Goal: Information Seeking & Learning: Learn about a topic

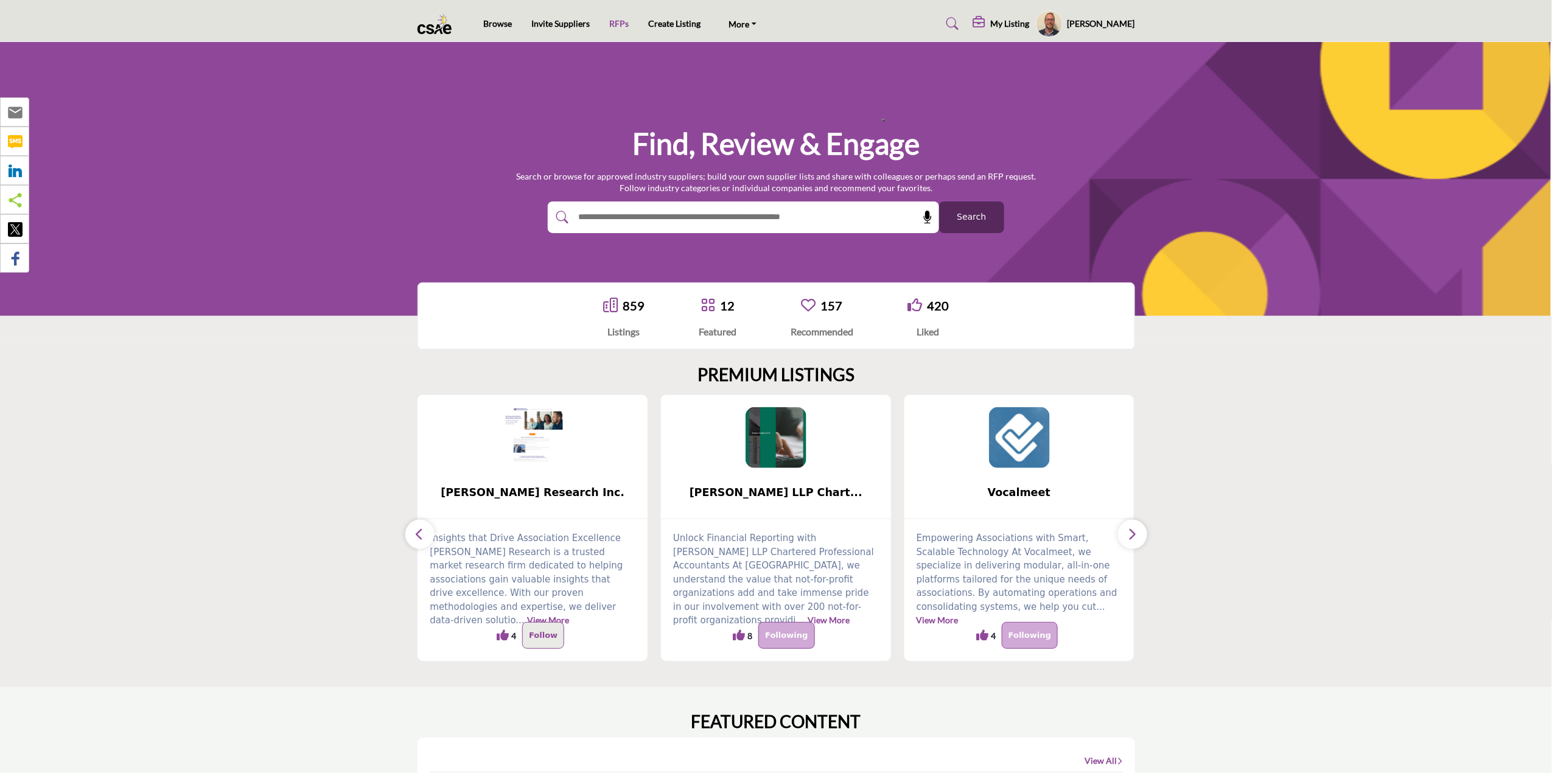
click at [619, 20] on link "RFPs" at bounding box center [618, 23] width 19 height 10
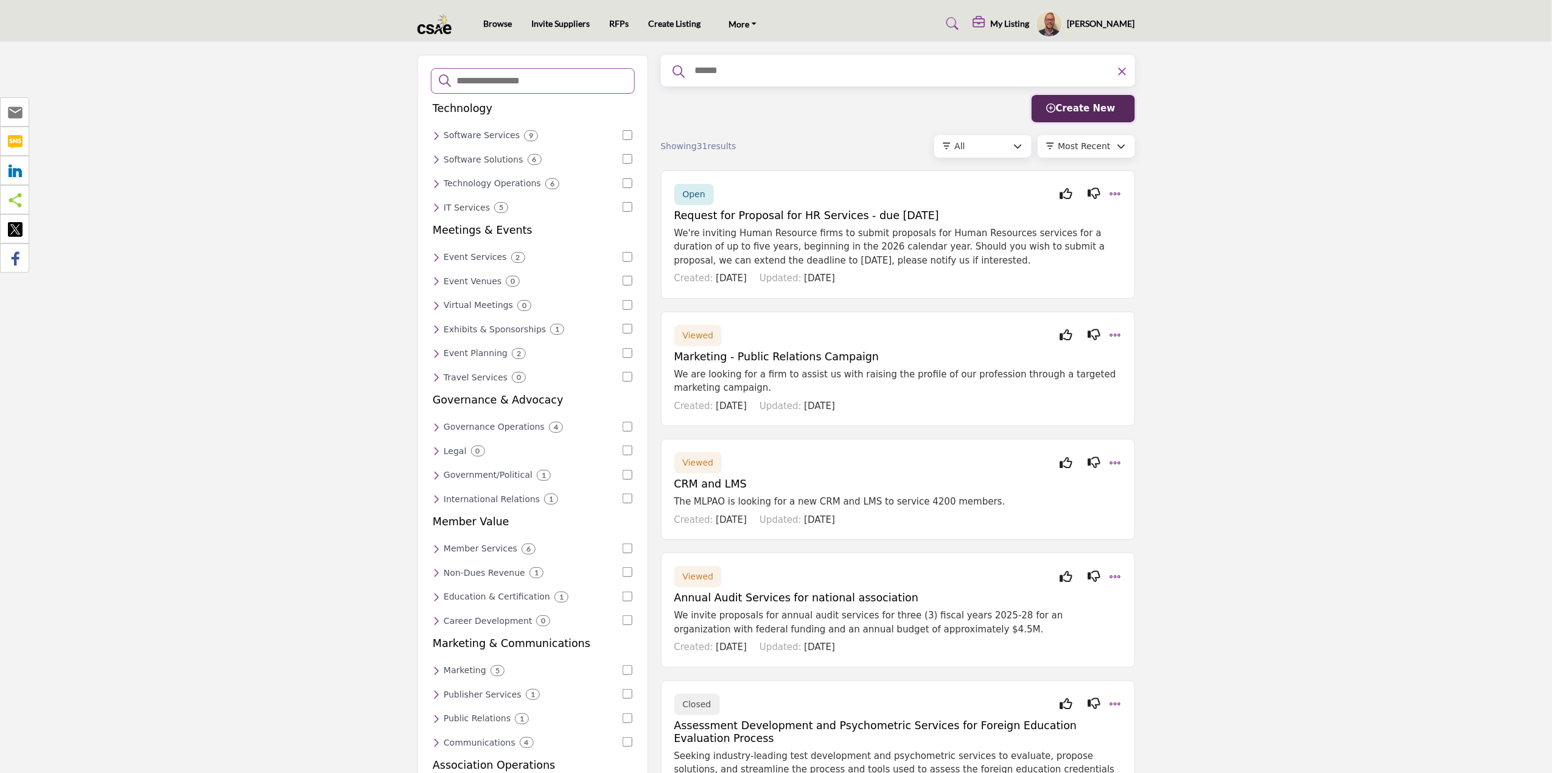
click at [1072, 108] on span "Create New" at bounding box center [1081, 108] width 69 height 11
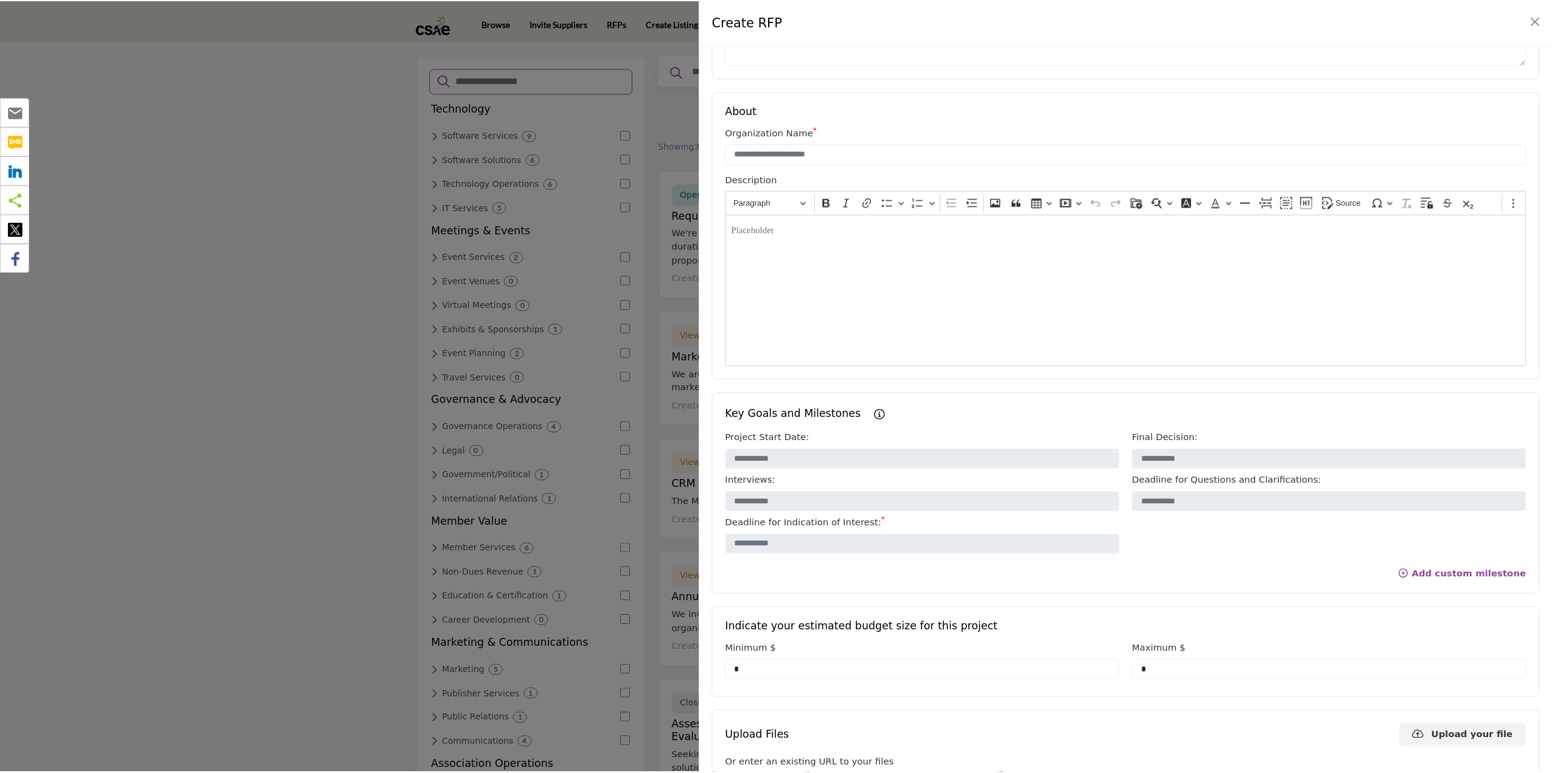
scroll to position [243, 0]
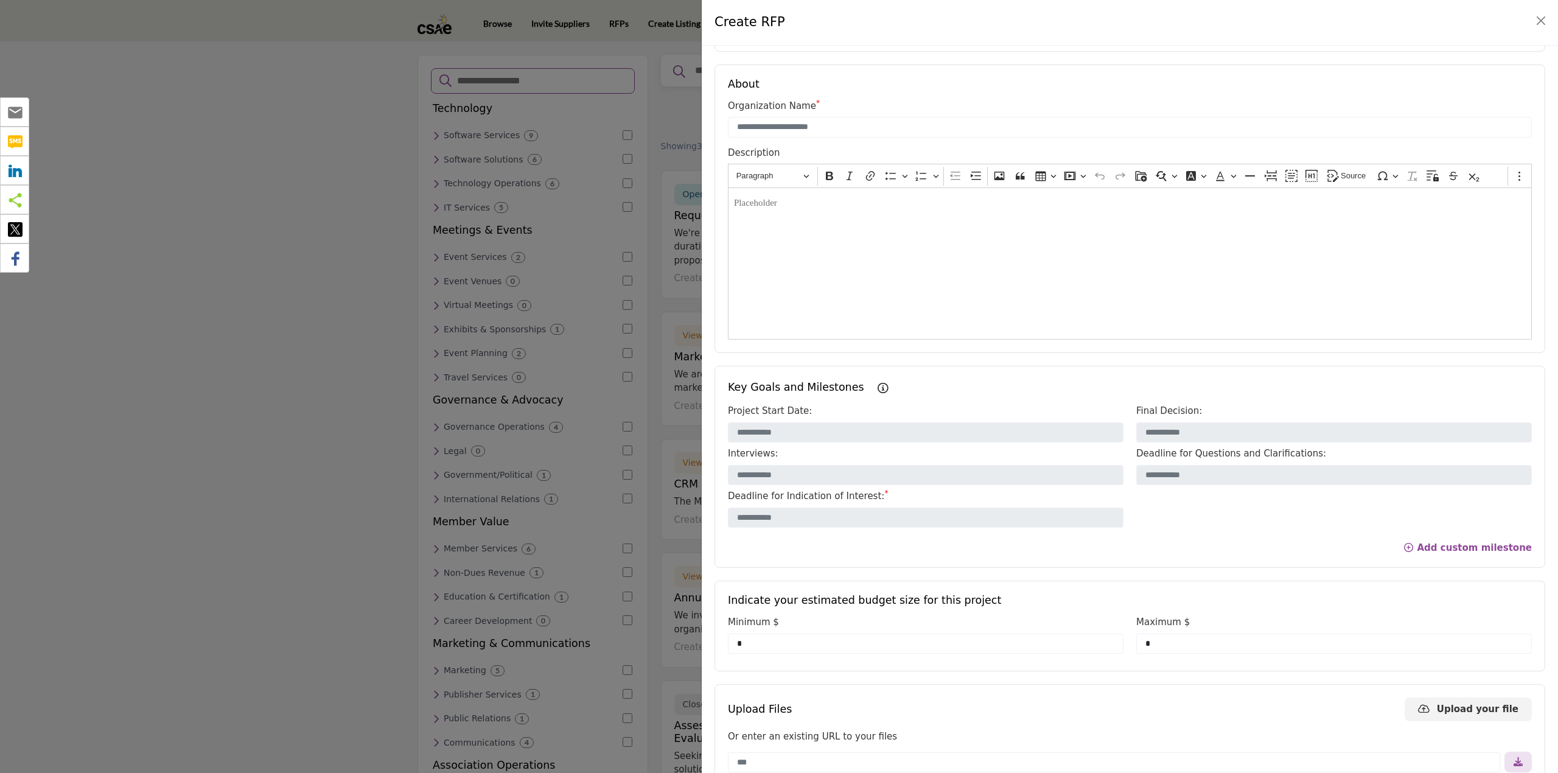
click at [310, 212] on div at bounding box center [779, 386] width 1558 height 773
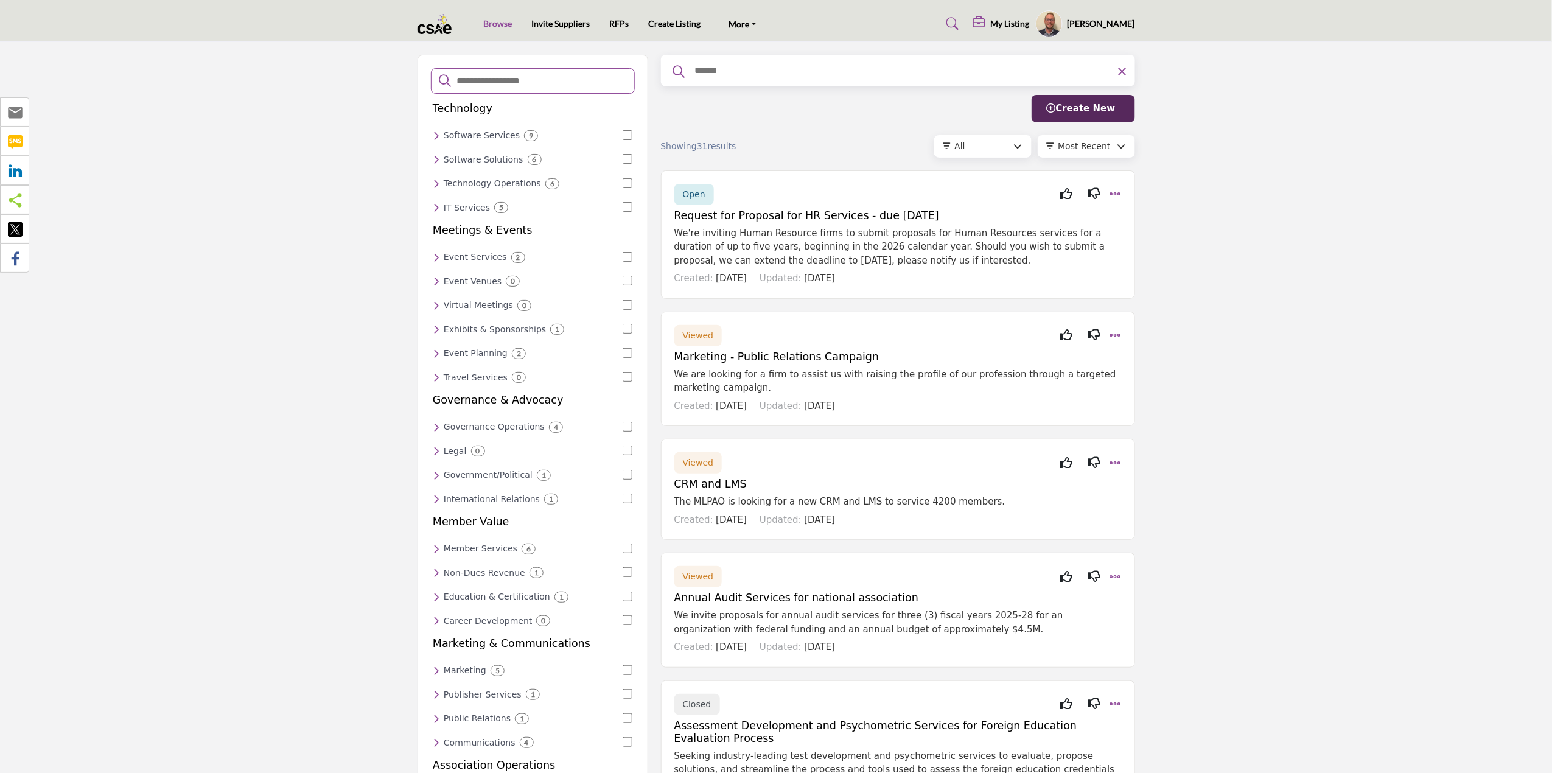
click at [497, 20] on link "Browse" at bounding box center [497, 23] width 29 height 10
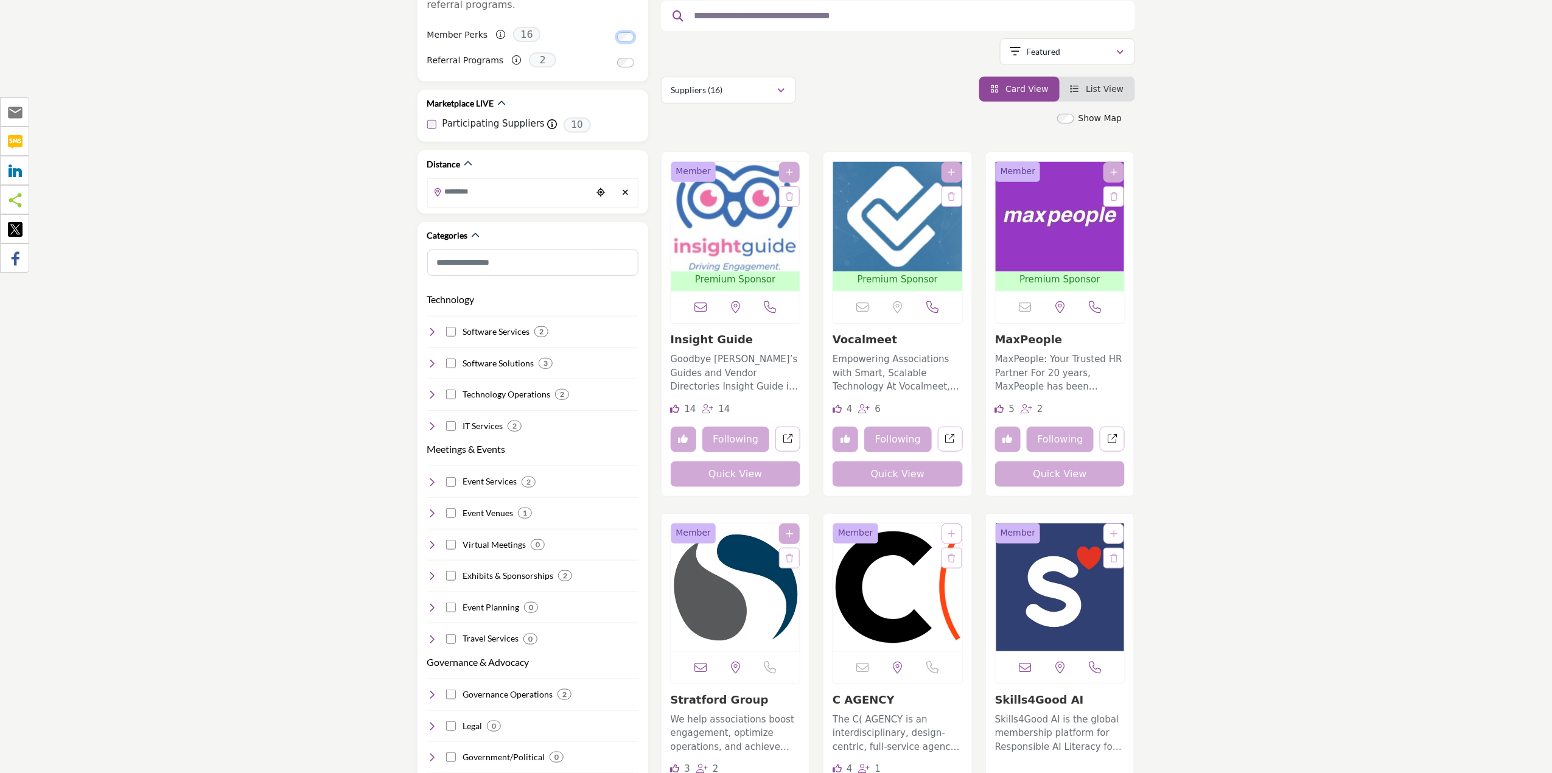
scroll to position [243, 0]
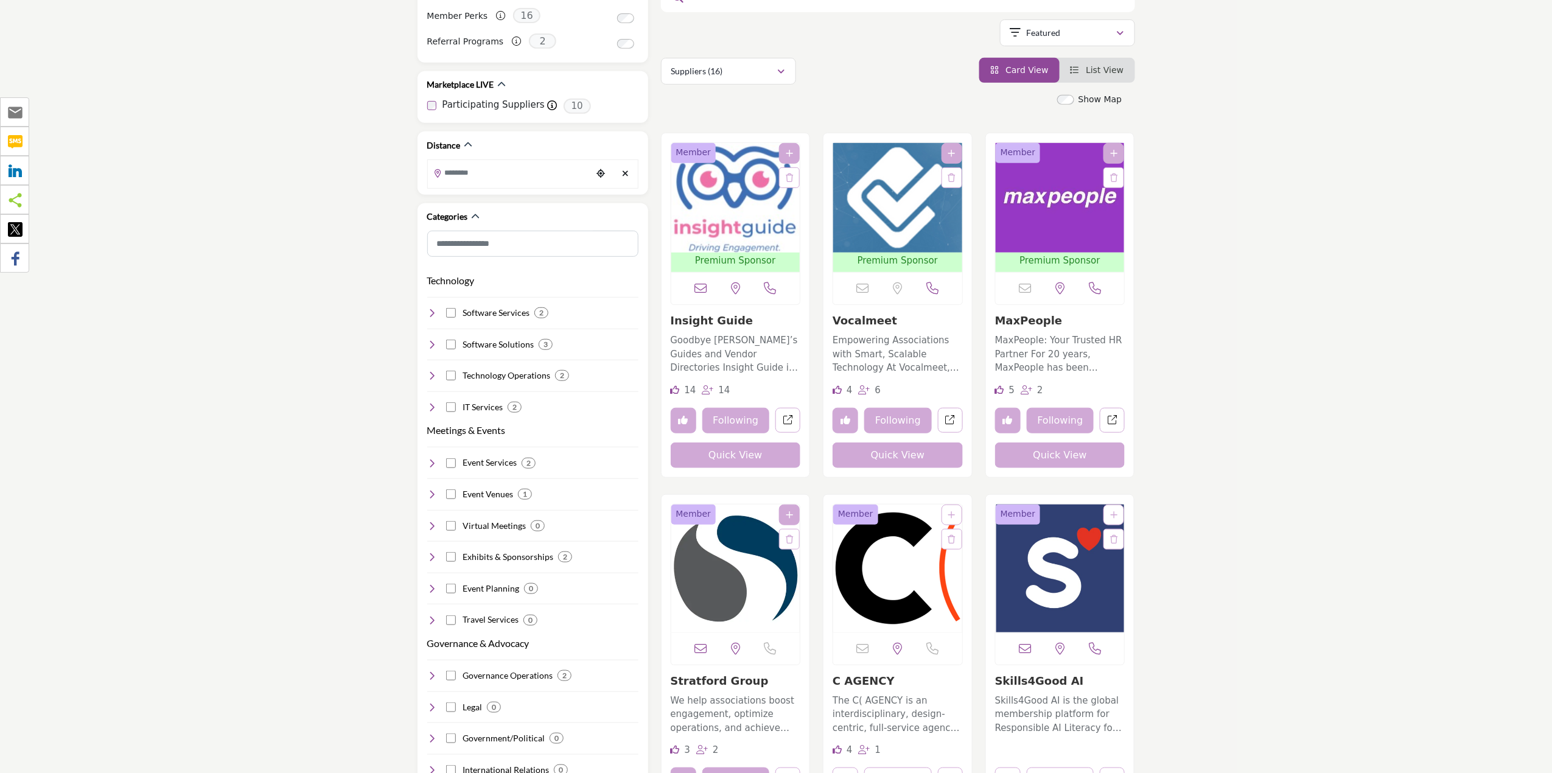
click at [1053, 210] on img "Open Listing in new tab" at bounding box center [1059, 198] width 129 height 110
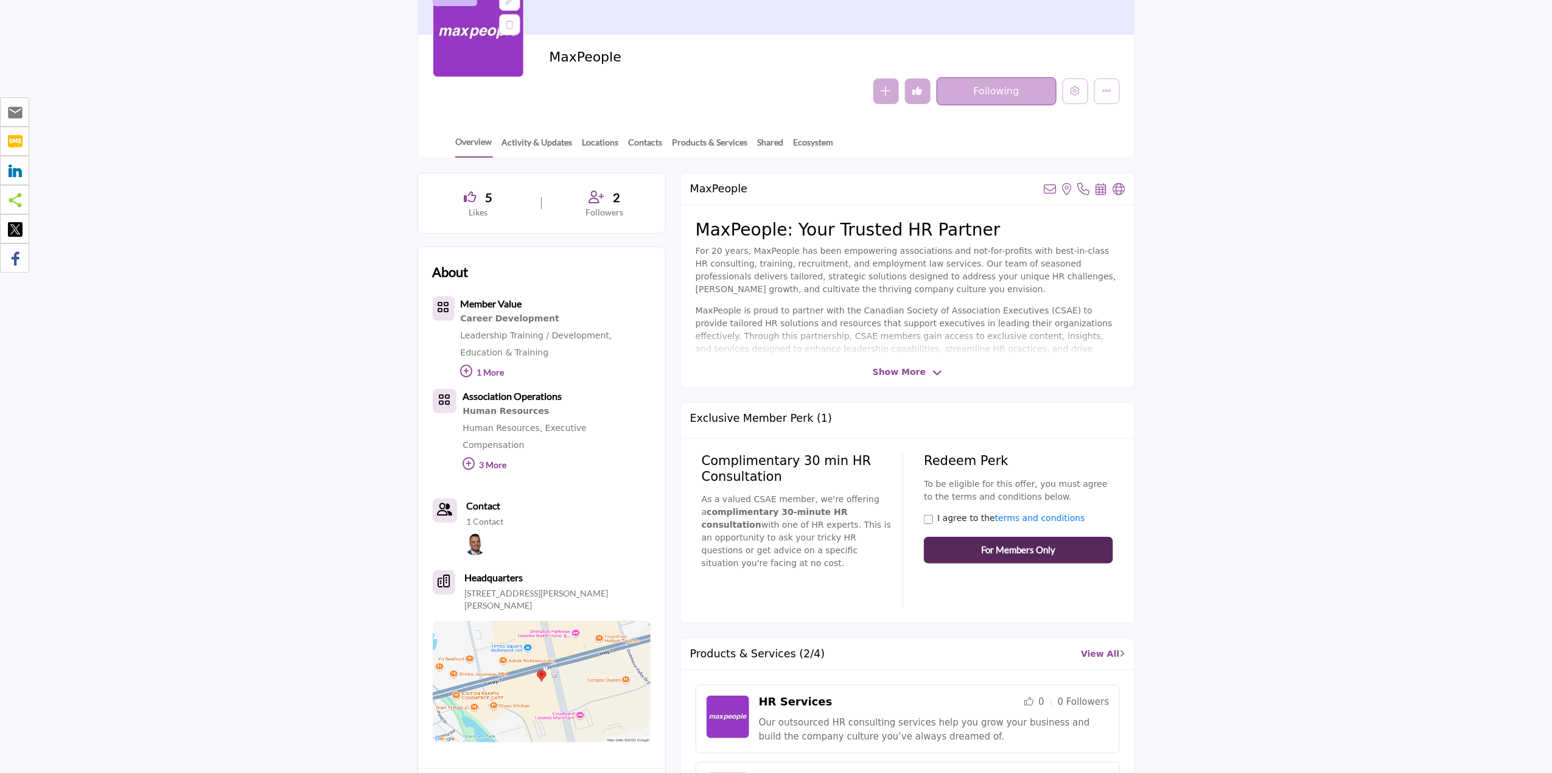
scroll to position [162, 0]
drag, startPoint x: 702, startPoint y: 463, endPoint x: 786, endPoint y: 475, distance: 84.8
click at [786, 475] on h2 "Complimentary 30 min HR Consultation" at bounding box center [798, 468] width 193 height 30
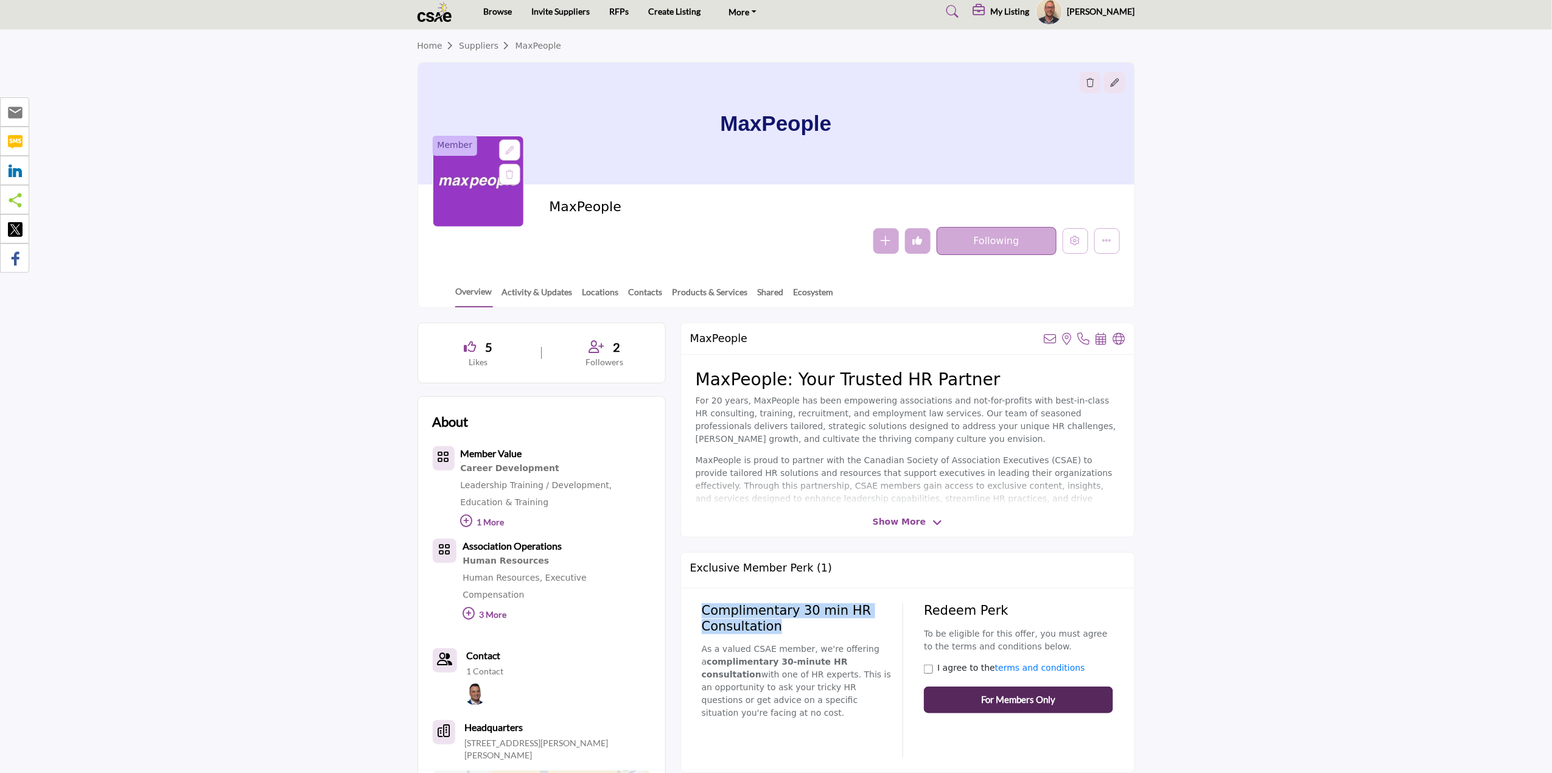
scroll to position [0, 0]
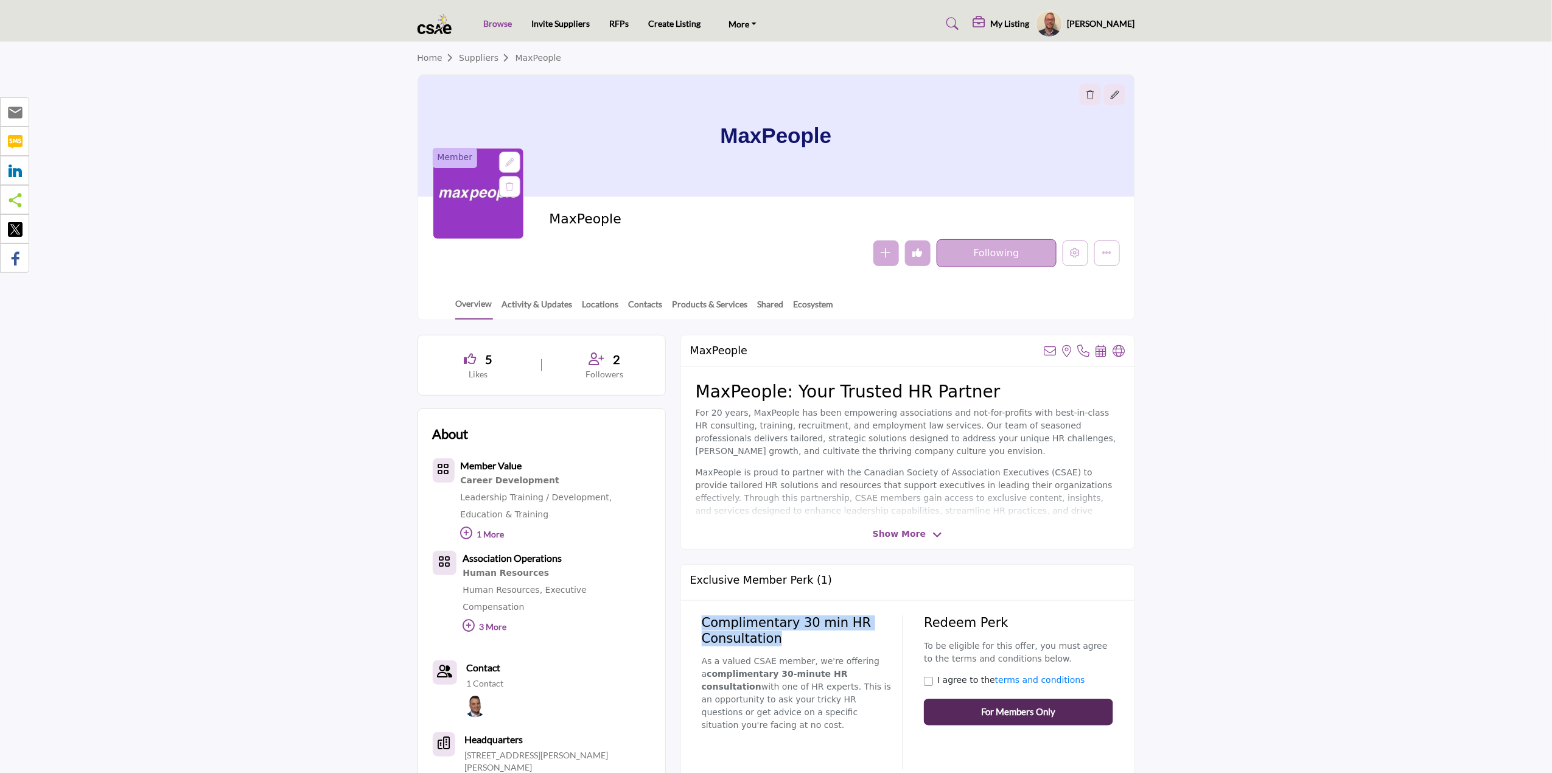
click at [504, 22] on link "Browse" at bounding box center [497, 23] width 29 height 10
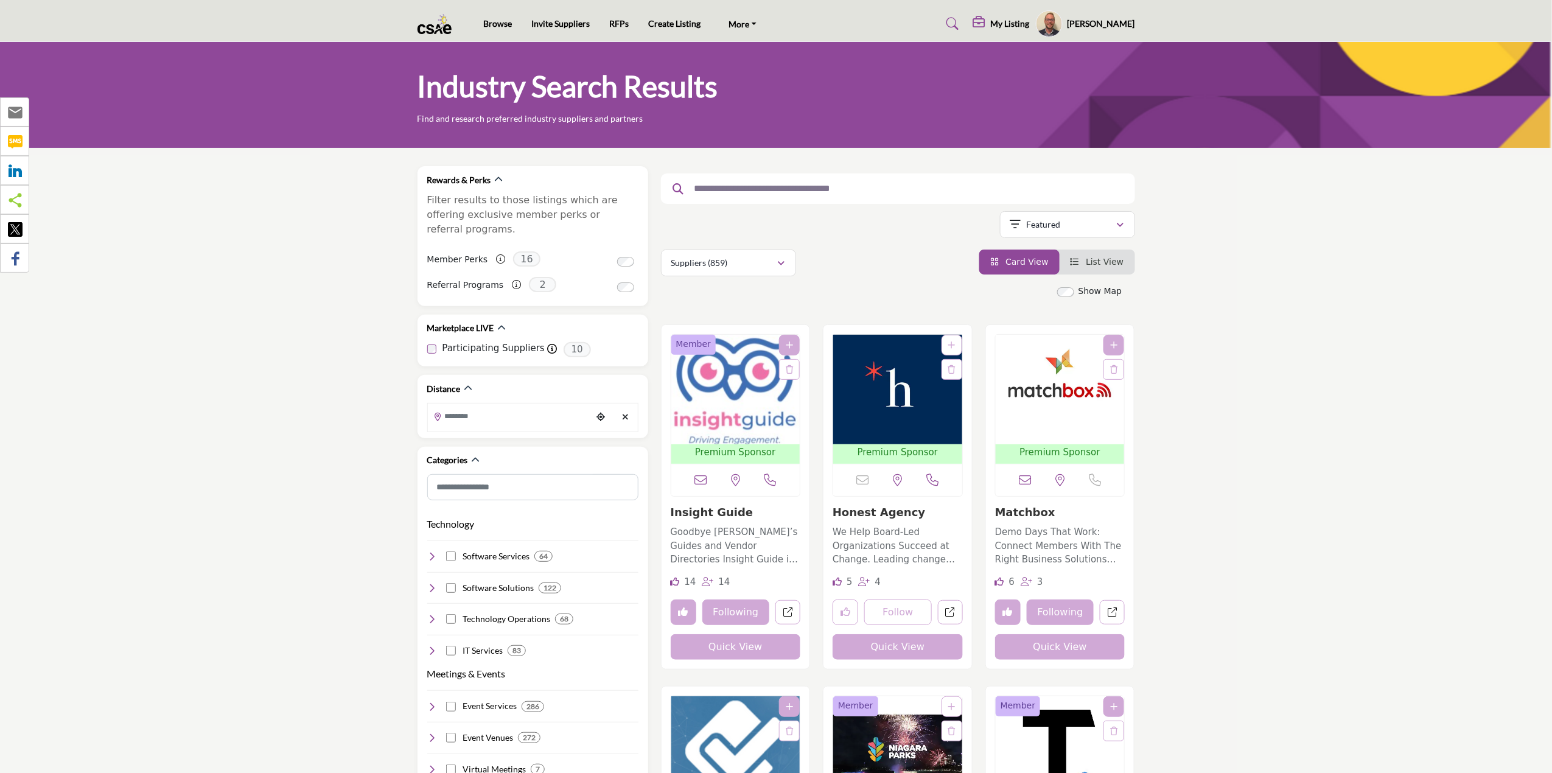
drag, startPoint x: 285, startPoint y: 388, endPoint x: 268, endPoint y: 118, distance: 270.7
